Goal: Navigation & Orientation: Go to known website

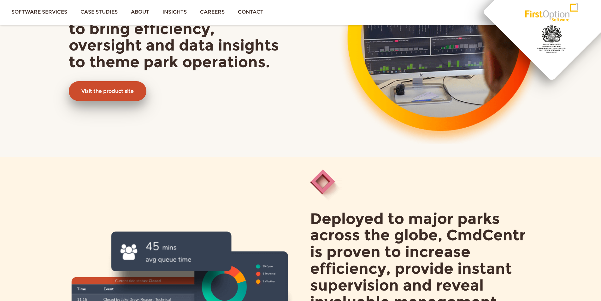
scroll to position [252, 0]
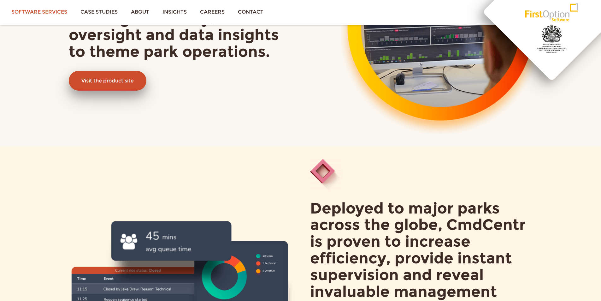
click at [28, 9] on link "Software services" at bounding box center [39, 12] width 69 height 24
click at [123, 76] on link "Visit the product site" at bounding box center [108, 81] width 78 height 20
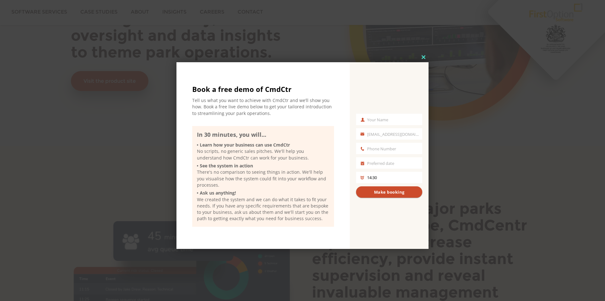
click at [422, 55] on span at bounding box center [424, 57] width 10 height 4
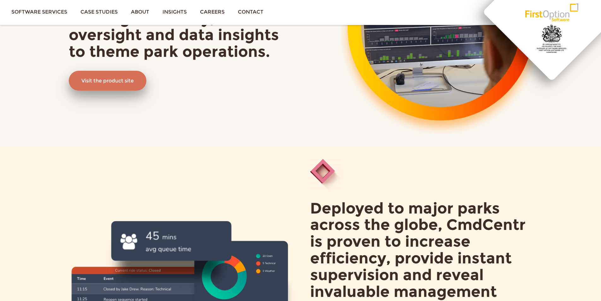
click at [94, 82] on link "Visit the product site" at bounding box center [108, 81] width 78 height 20
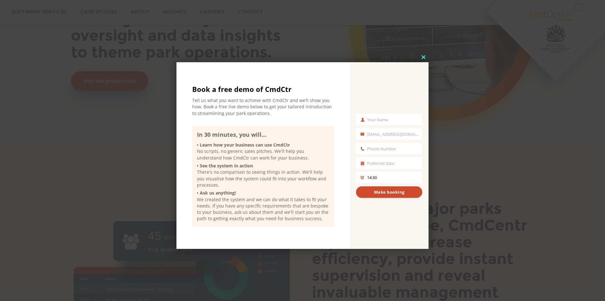
click at [424, 56] on span at bounding box center [424, 57] width 10 height 4
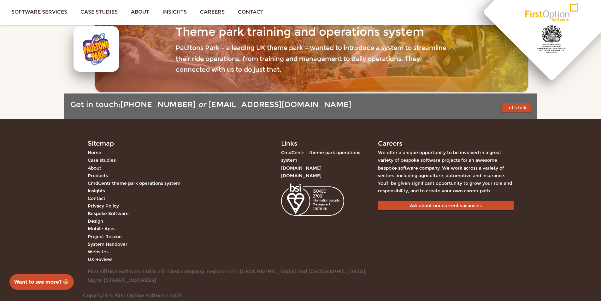
scroll to position [1280, 0]
